Goal: Information Seeking & Learning: Learn about a topic

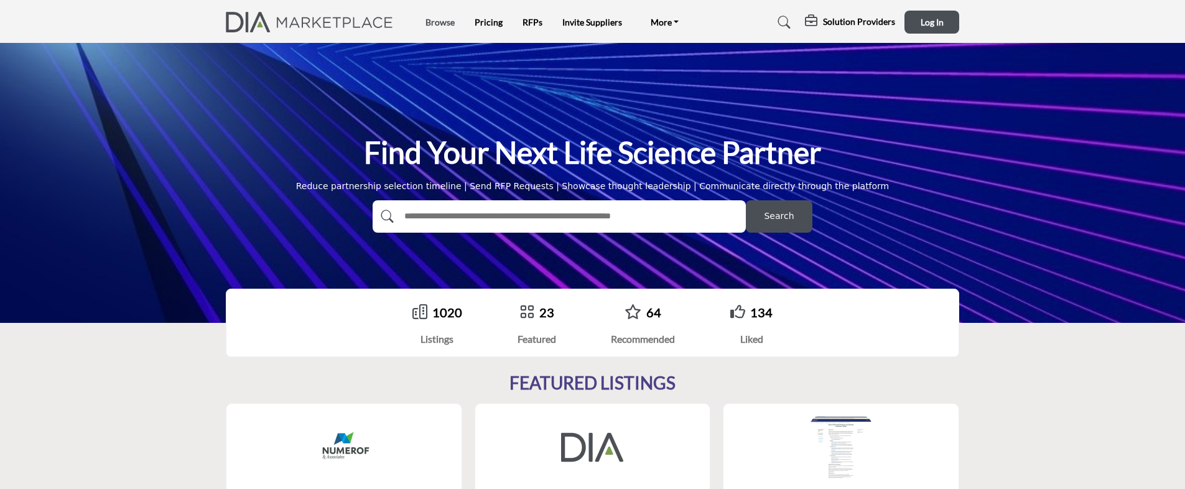
click at [447, 20] on link "Browse" at bounding box center [439, 22] width 29 height 11
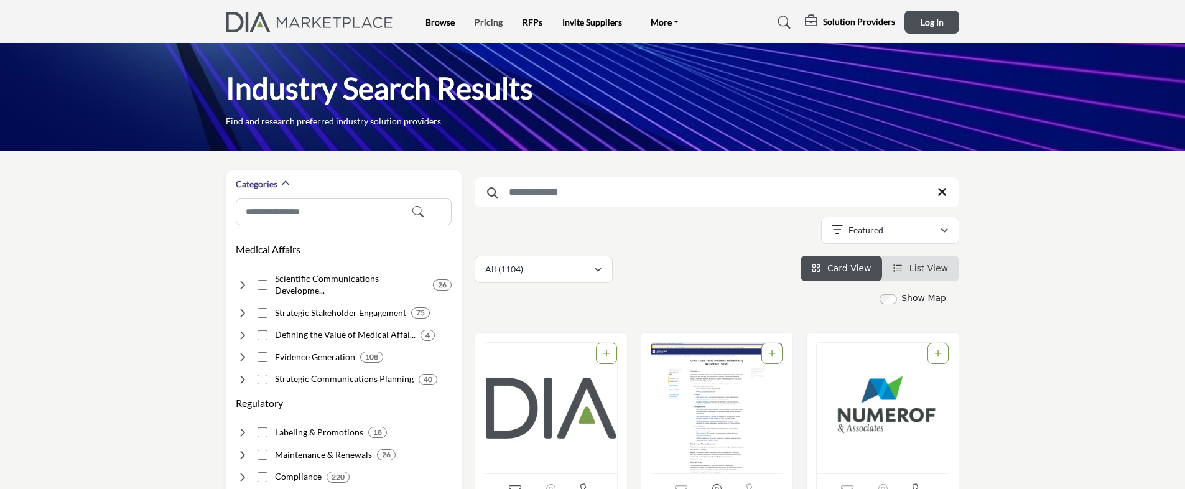
click at [494, 24] on link "Pricing" at bounding box center [489, 22] width 28 height 11
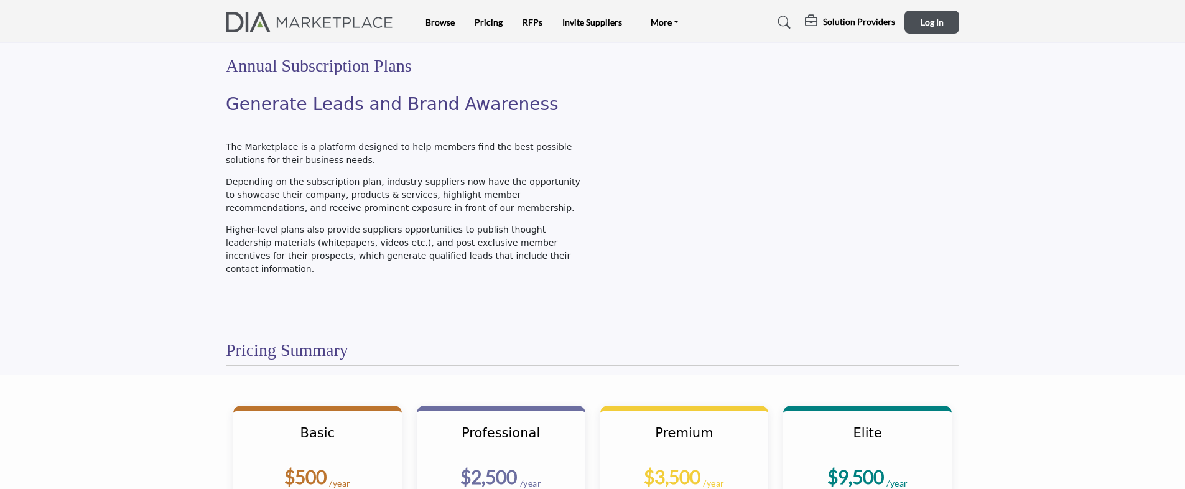
click at [833, 20] on h5 "Solution Providers" at bounding box center [859, 21] width 72 height 11
click at [634, 59] on div "Annual Subscription Plans" at bounding box center [592, 68] width 733 height 26
click at [536, 19] on link "RFPs" at bounding box center [532, 22] width 20 height 11
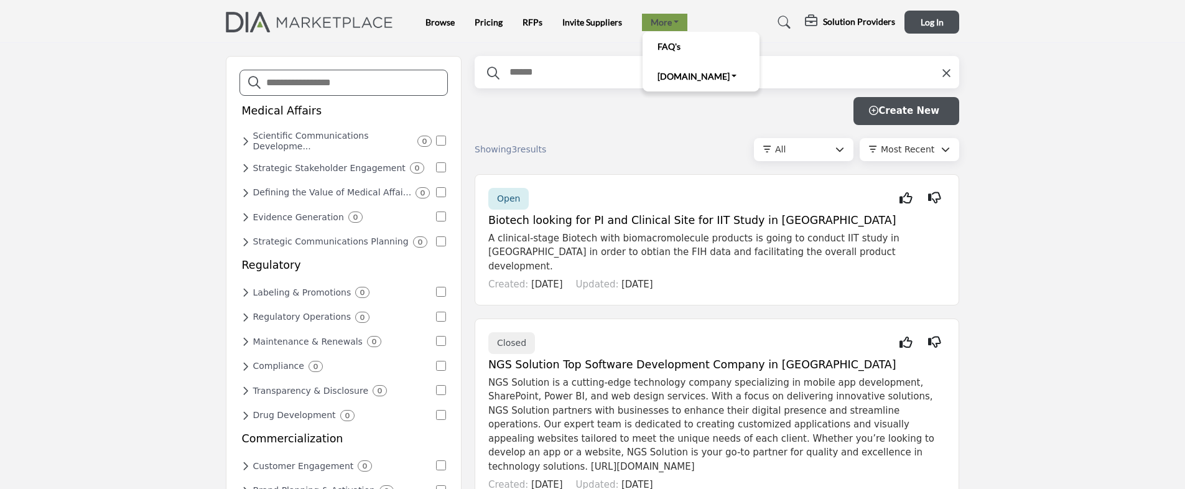
click at [685, 16] on link "More" at bounding box center [665, 22] width 46 height 17
click at [257, 17] on img at bounding box center [313, 22] width 174 height 21
